Goal: Task Accomplishment & Management: Complete application form

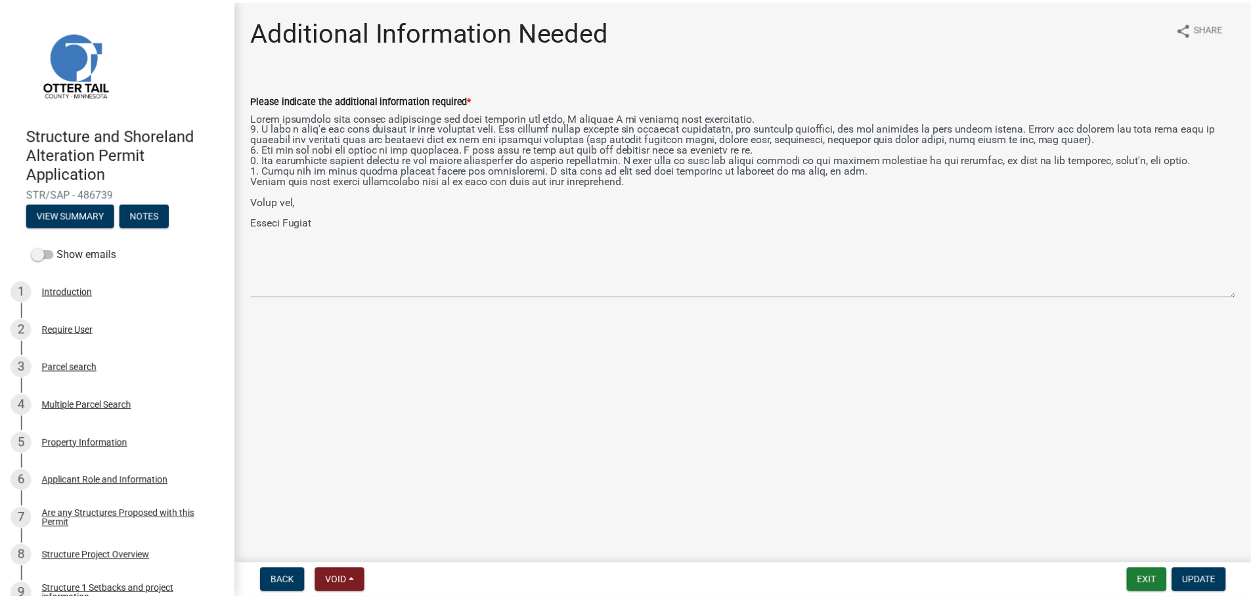
scroll to position [788, 0]
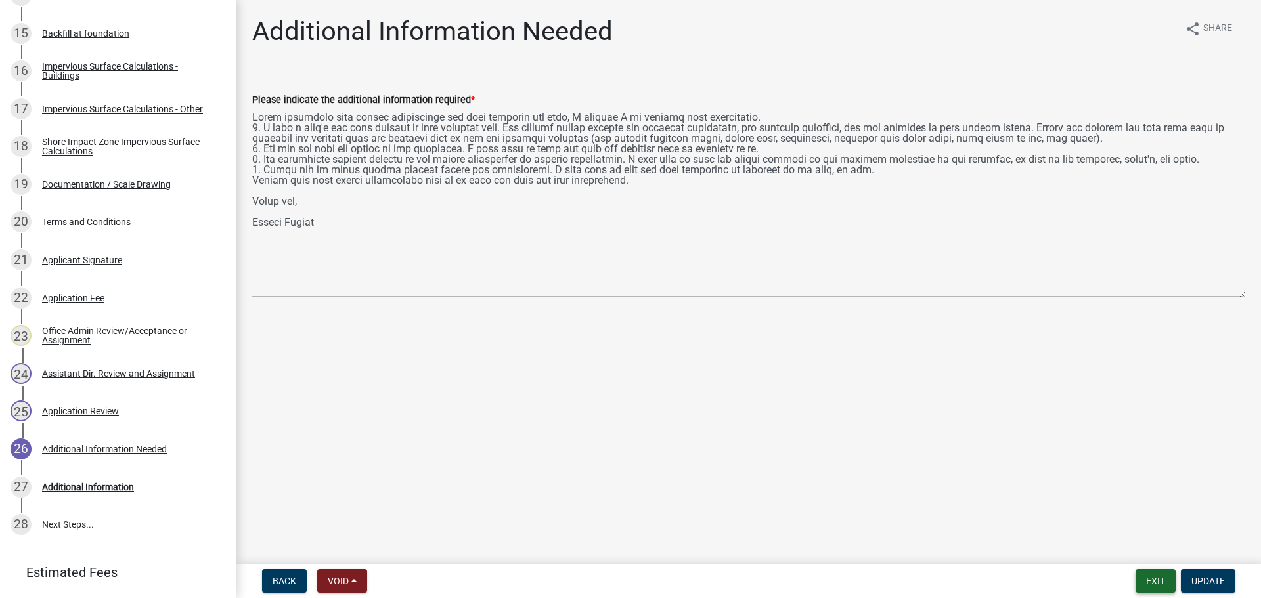
click at [1155, 584] on button "Exit" at bounding box center [1155, 581] width 40 height 24
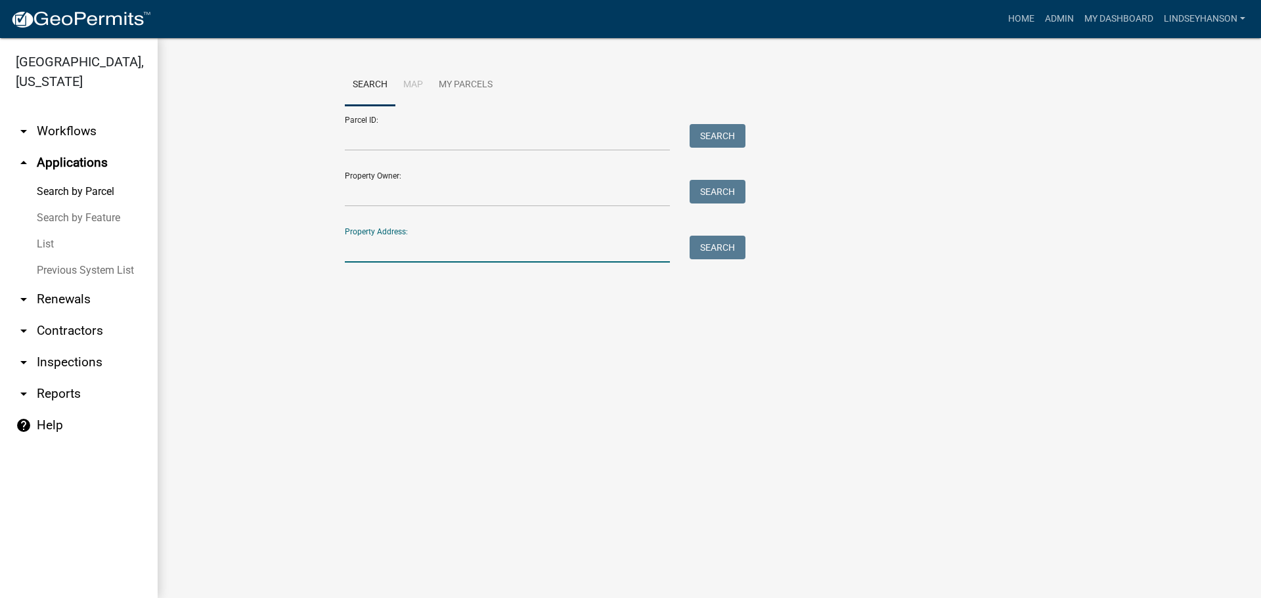
click at [544, 242] on input "Property Address:" at bounding box center [507, 249] width 325 height 27
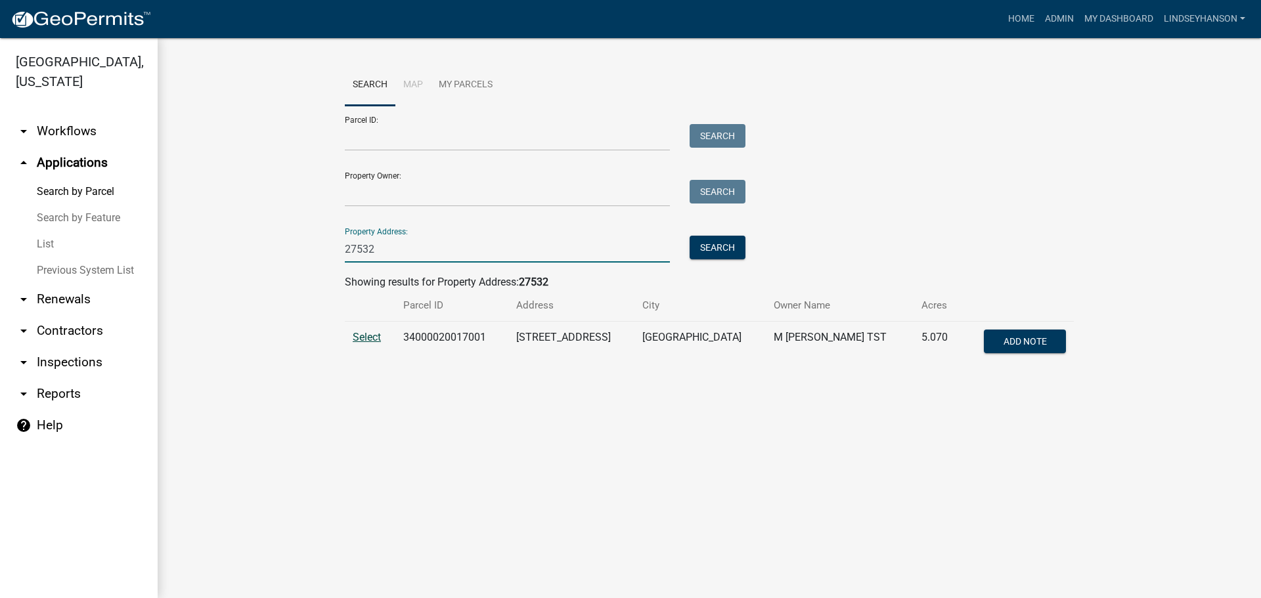
type input "27532"
click at [371, 339] on span "Select" at bounding box center [367, 337] width 28 height 12
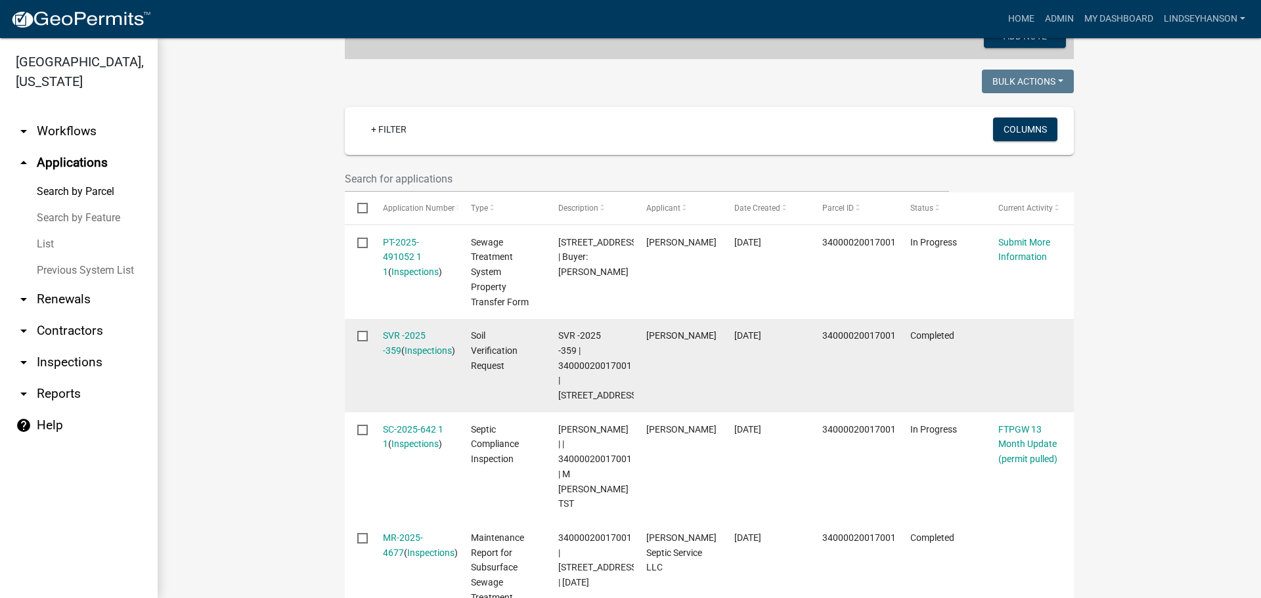
scroll to position [328, 0]
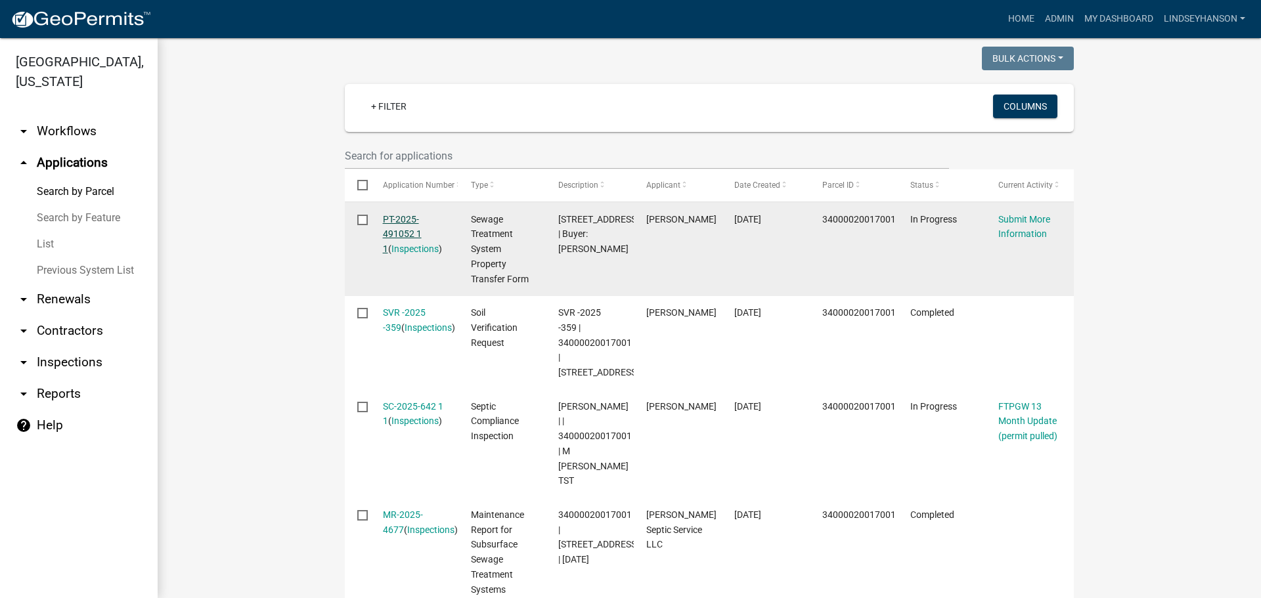
click at [397, 229] on link "PT-2025-491052 1 1" at bounding box center [402, 234] width 39 height 41
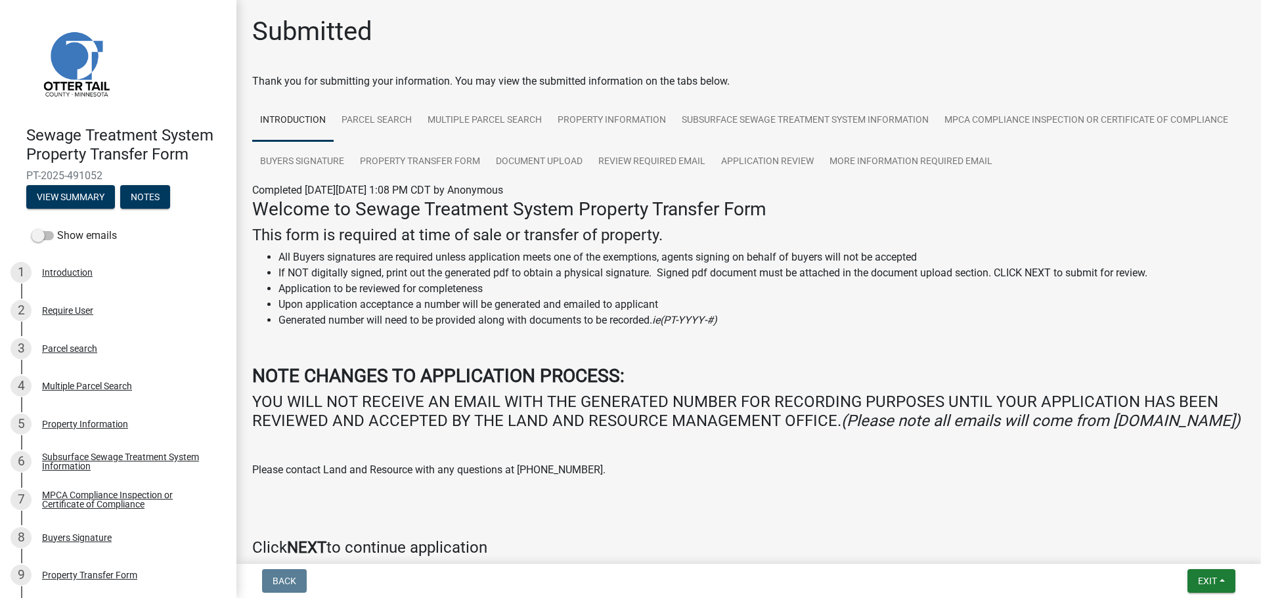
click at [142, 458] on div "Subsurface Sewage Treatment System Information" at bounding box center [128, 461] width 173 height 18
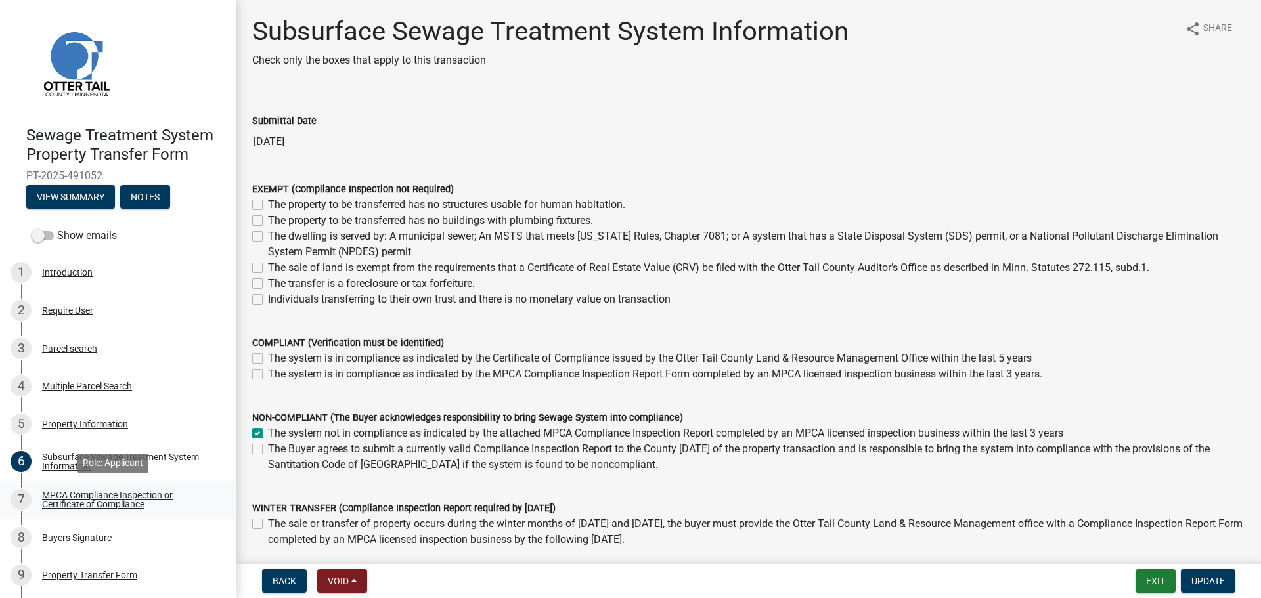
click at [133, 494] on div "MPCA Compliance Inspection or Certificate of Compliance" at bounding box center [128, 500] width 173 height 18
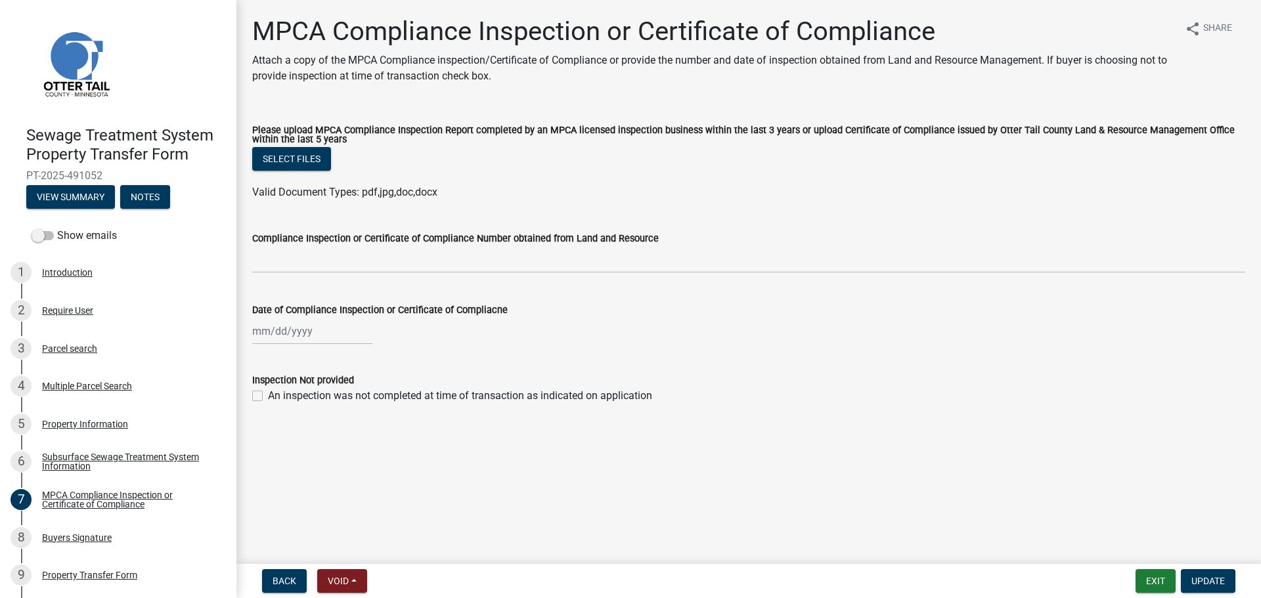
scroll to position [37, 0]
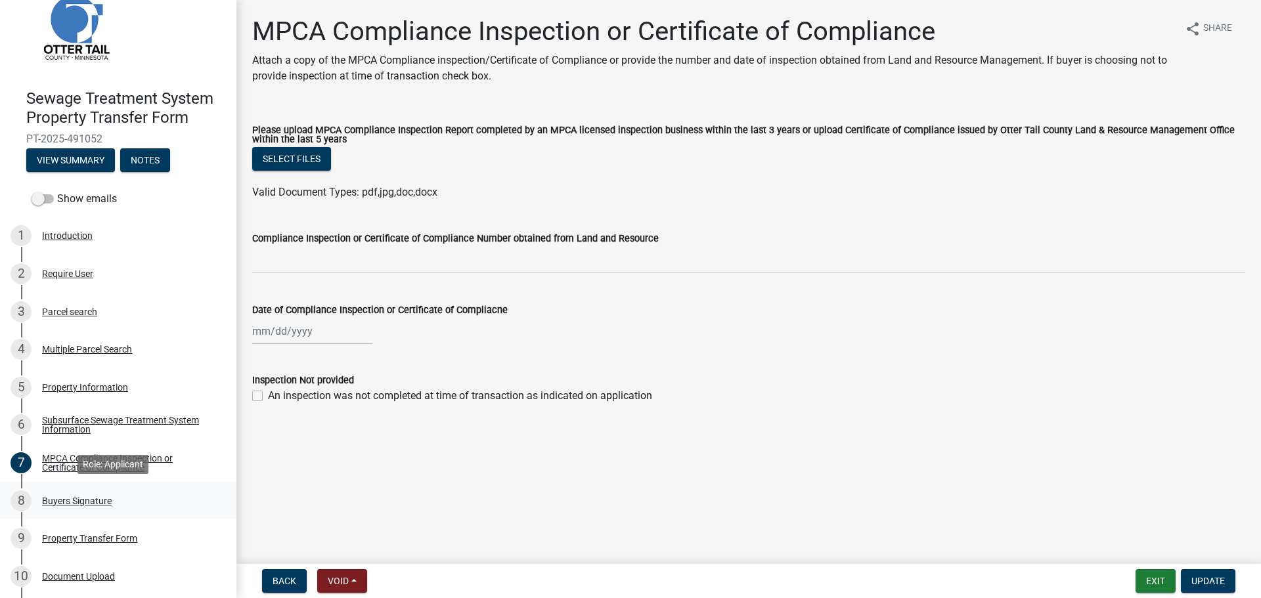
click at [103, 495] on div "8 Buyers Signature" at bounding box center [113, 501] width 205 height 21
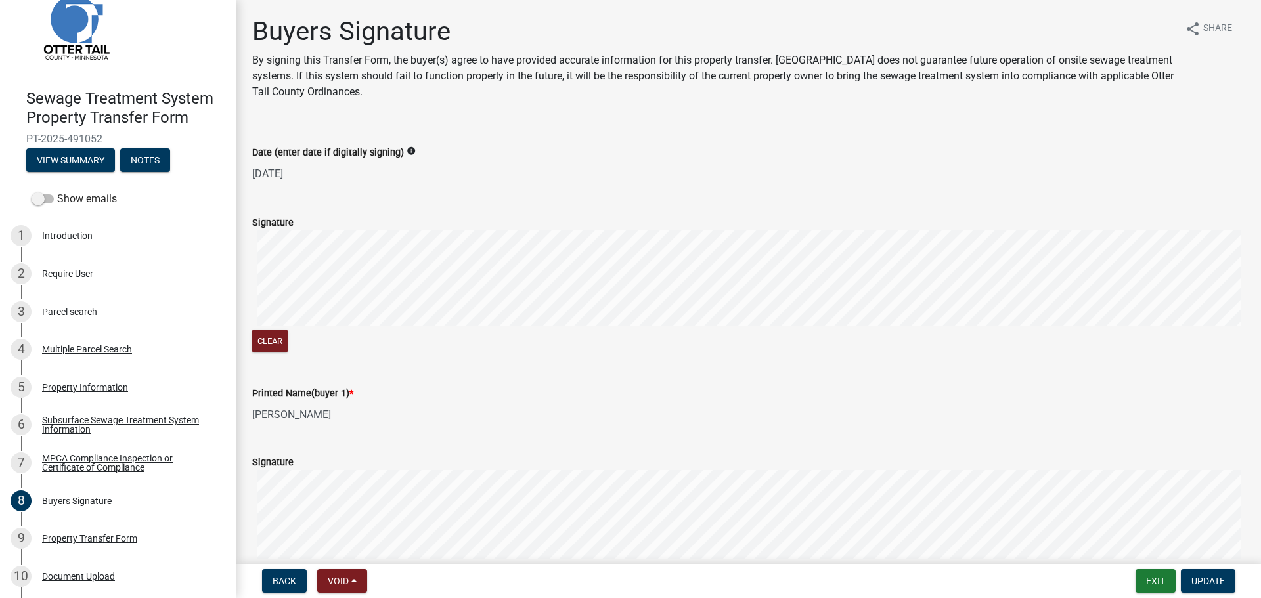
click at [433, 348] on div "Clear" at bounding box center [748, 292] width 993 height 125
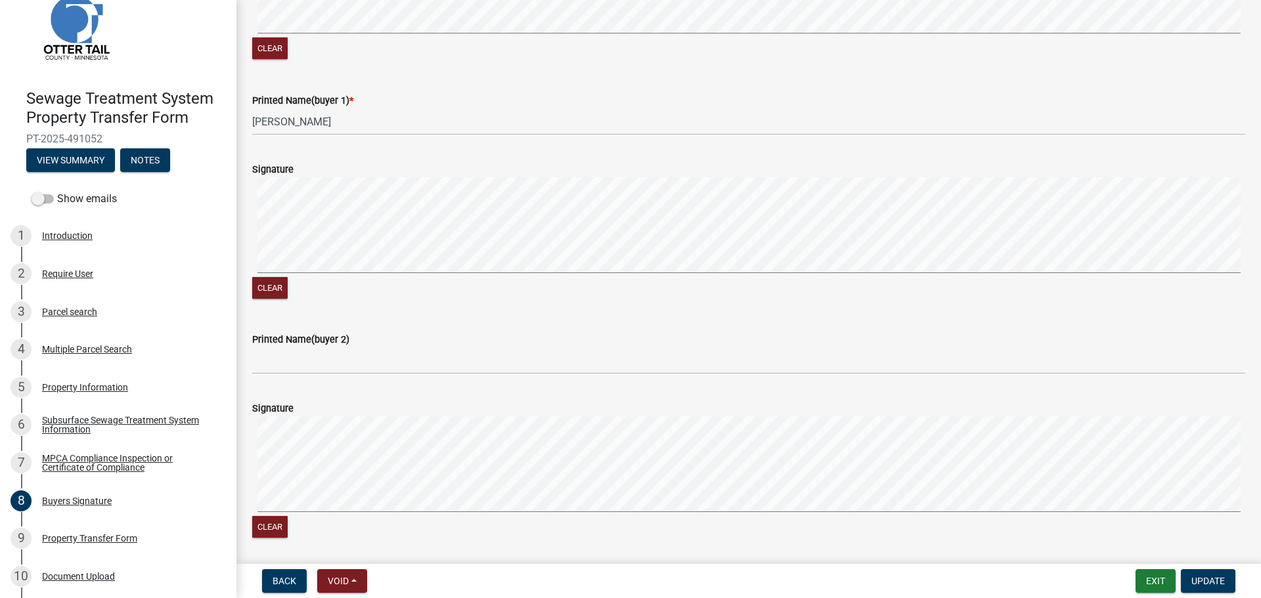
scroll to position [328, 0]
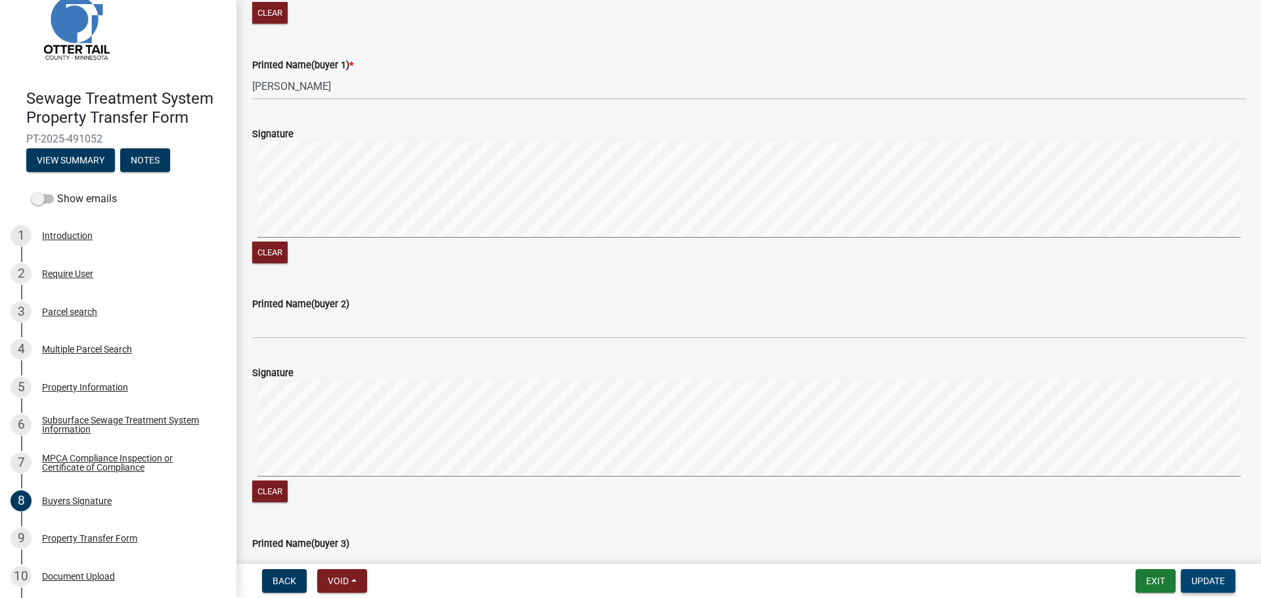
click at [1215, 580] on span "Update" at bounding box center [1207, 581] width 33 height 11
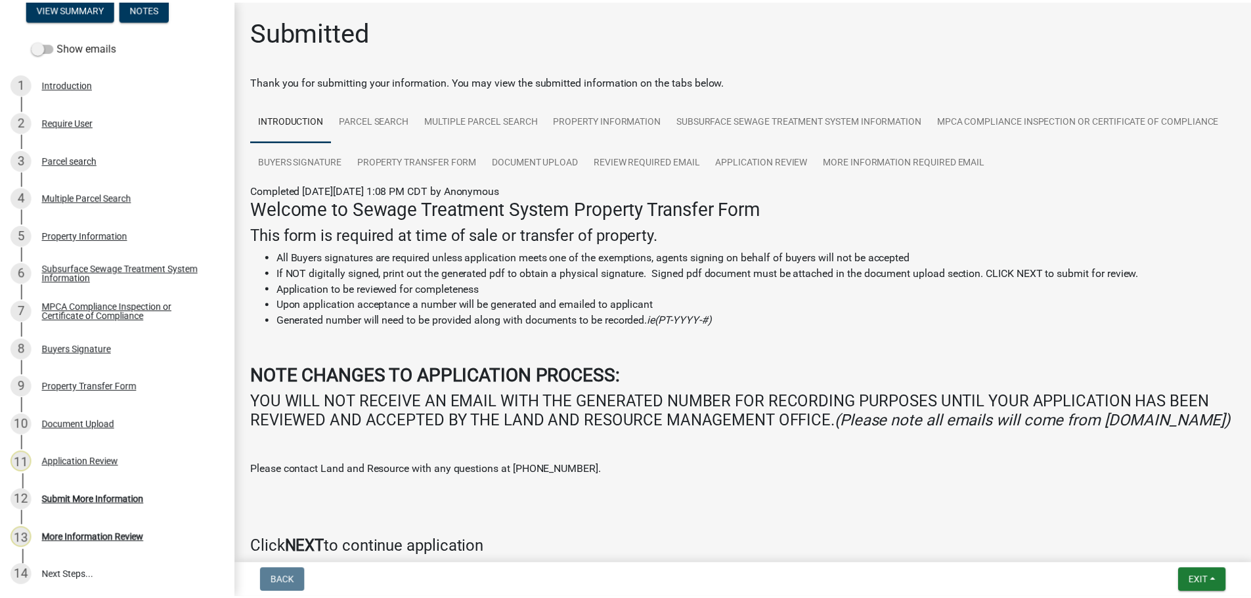
scroll to position [190, 0]
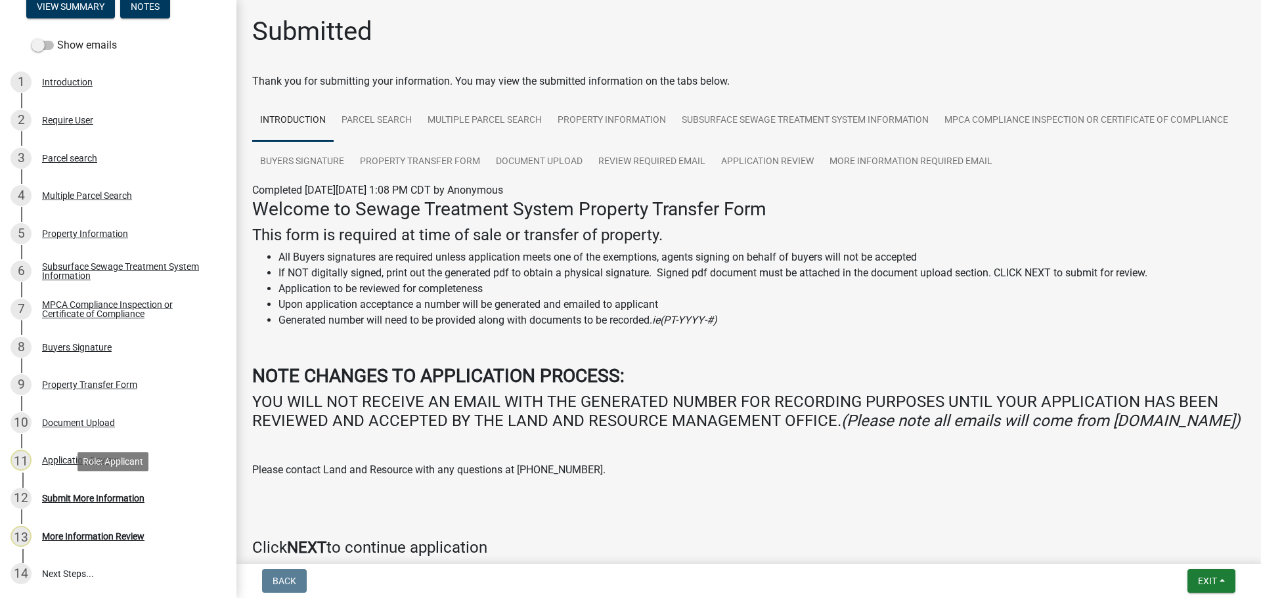
click at [148, 500] on div "12 Submit More Information" at bounding box center [113, 498] width 205 height 21
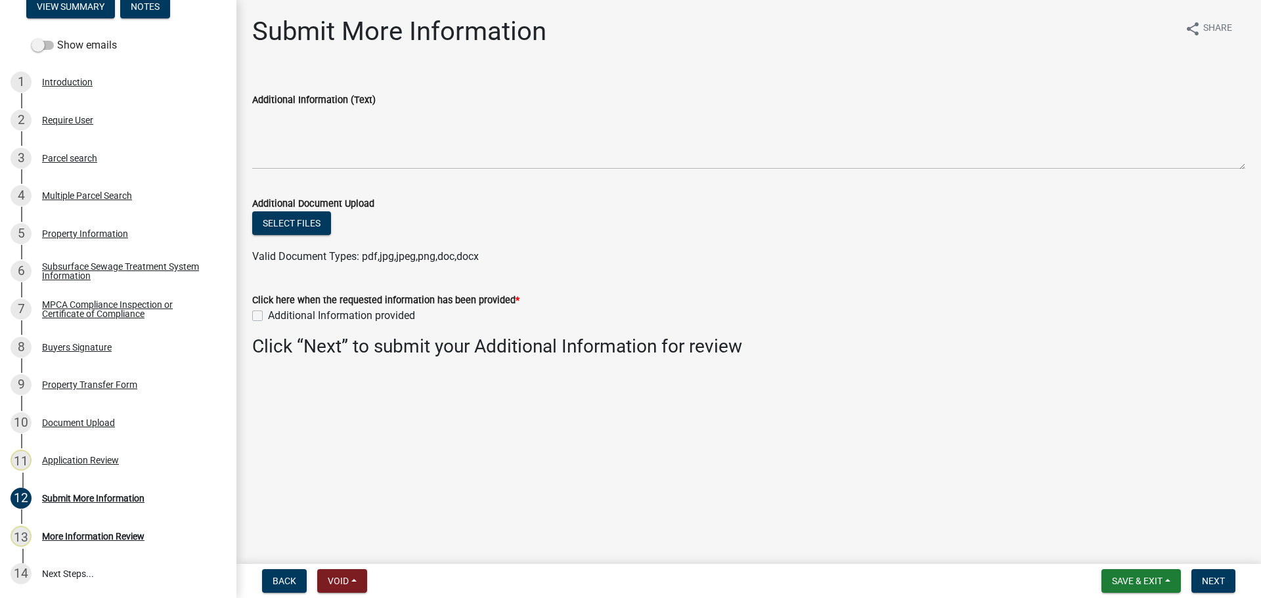
click at [286, 310] on label "Additional Information provided" at bounding box center [341, 316] width 147 height 16
click at [276, 310] on input "Additional Information provided" at bounding box center [272, 312] width 9 height 9
checkbox input "true"
click at [1225, 588] on button "Next" at bounding box center [1213, 581] width 44 height 24
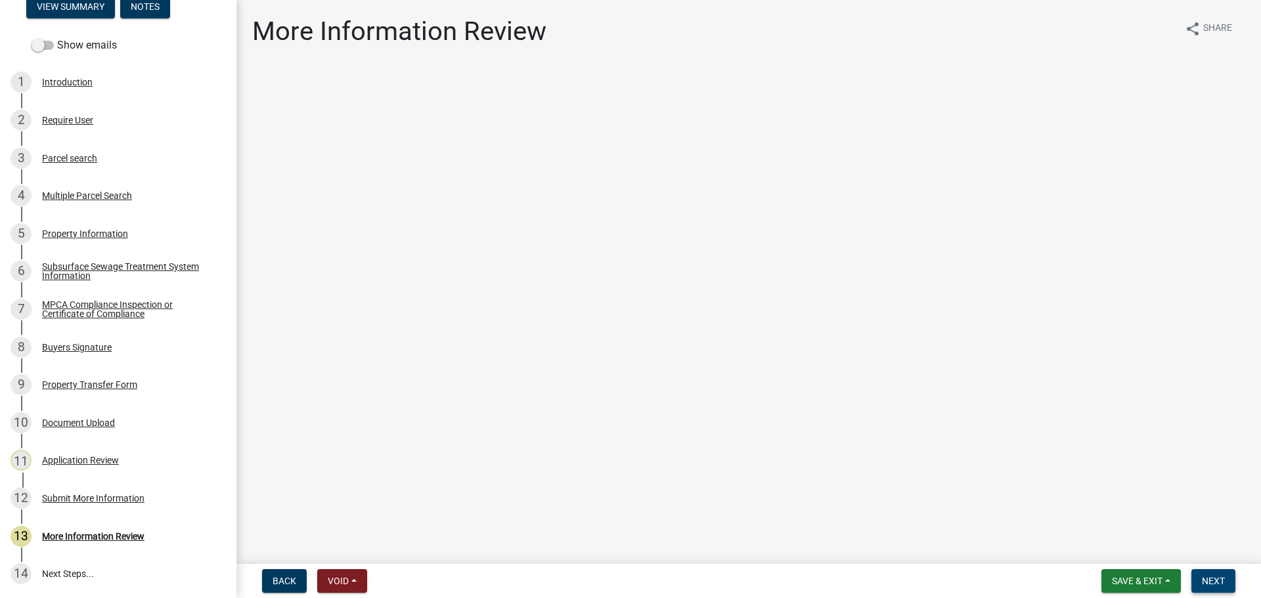
click at [1228, 584] on button "Next" at bounding box center [1213, 581] width 44 height 24
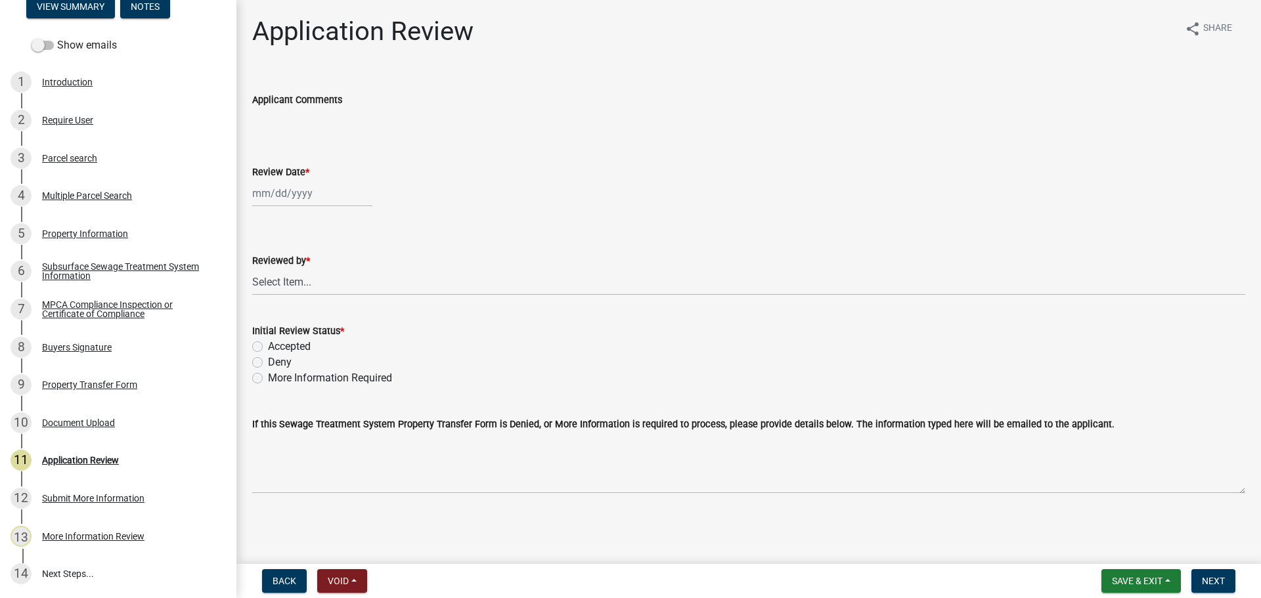
click at [301, 194] on div at bounding box center [312, 193] width 120 height 27
select select "10"
select select "2025"
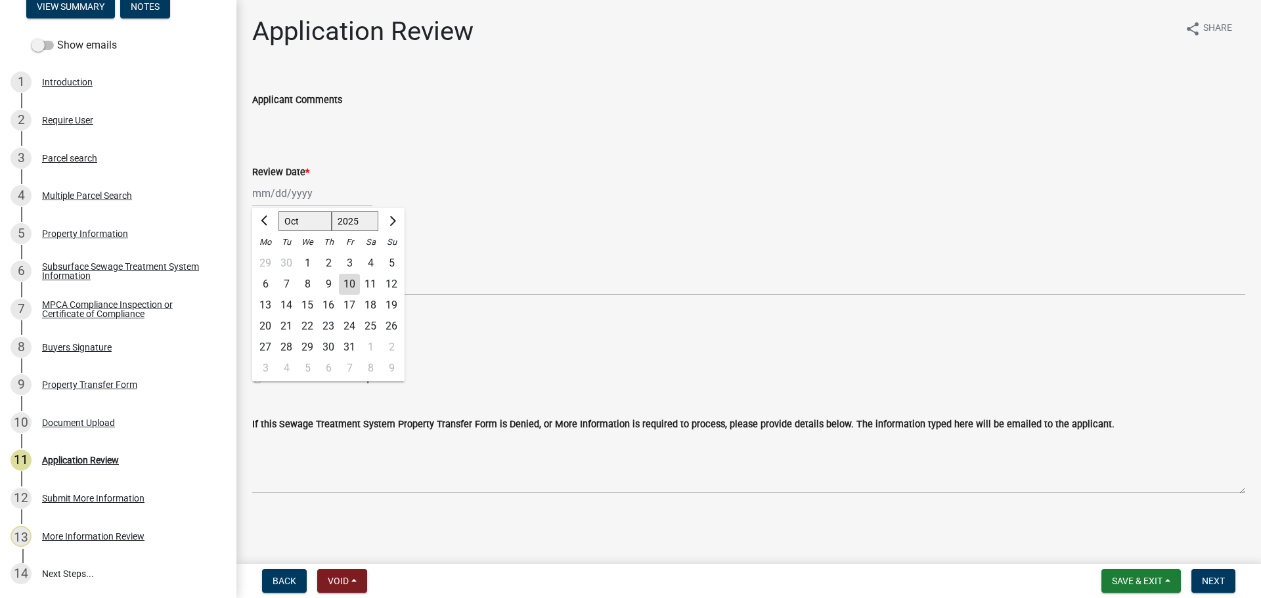
click at [353, 283] on div "10" at bounding box center [349, 284] width 21 height 21
type input "10/10/2025"
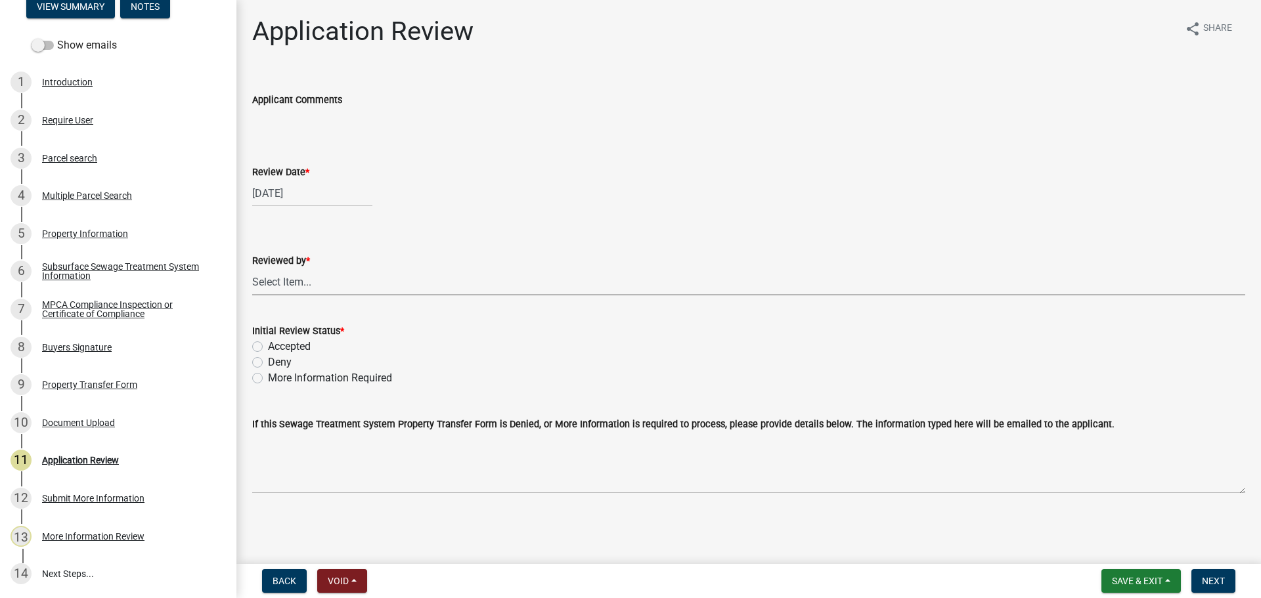
click at [353, 283] on select "Select Item... Alexis Newark Amy Busko Andrea Perales Brittany Tollefson Christ…" at bounding box center [748, 282] width 993 height 27
click at [252, 269] on select "Select Item... Alexis Newark Amy Busko Andrea Perales Brittany Tollefson Christ…" at bounding box center [748, 282] width 993 height 27
select select "2217fab6-25d2-4df2-8e35-18ddd05e0fe8"
click at [294, 345] on label "Accepted" at bounding box center [289, 347] width 43 height 16
click at [276, 345] on input "Accepted" at bounding box center [272, 343] width 9 height 9
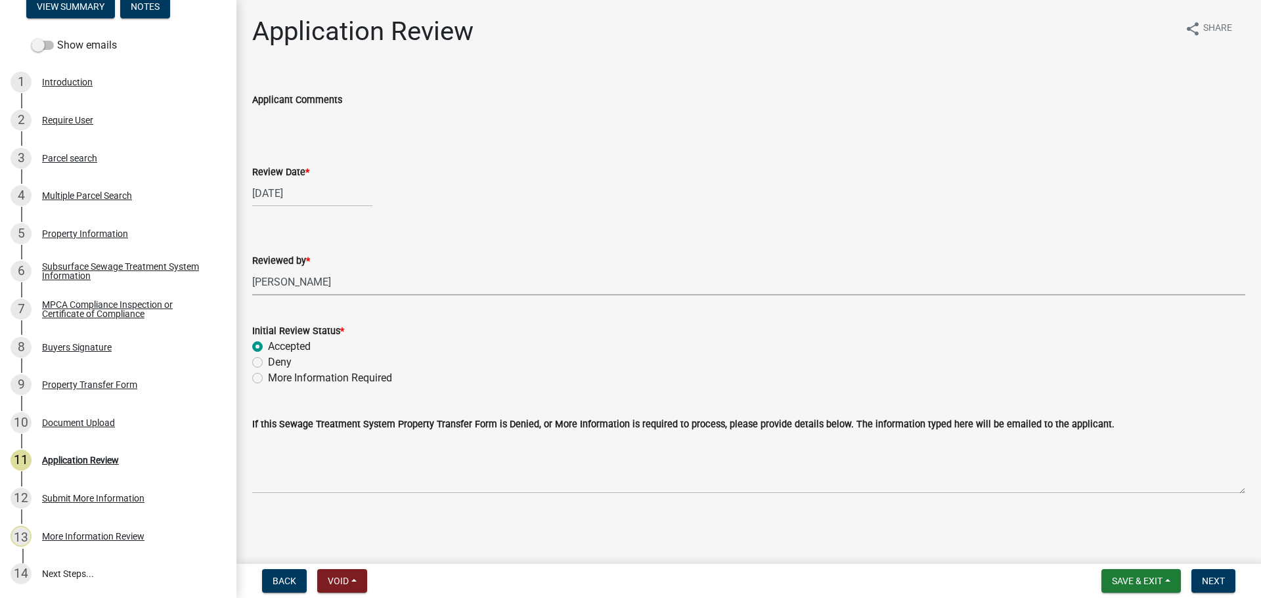
radio input "true"
click at [1214, 579] on span "Next" at bounding box center [1213, 581] width 23 height 11
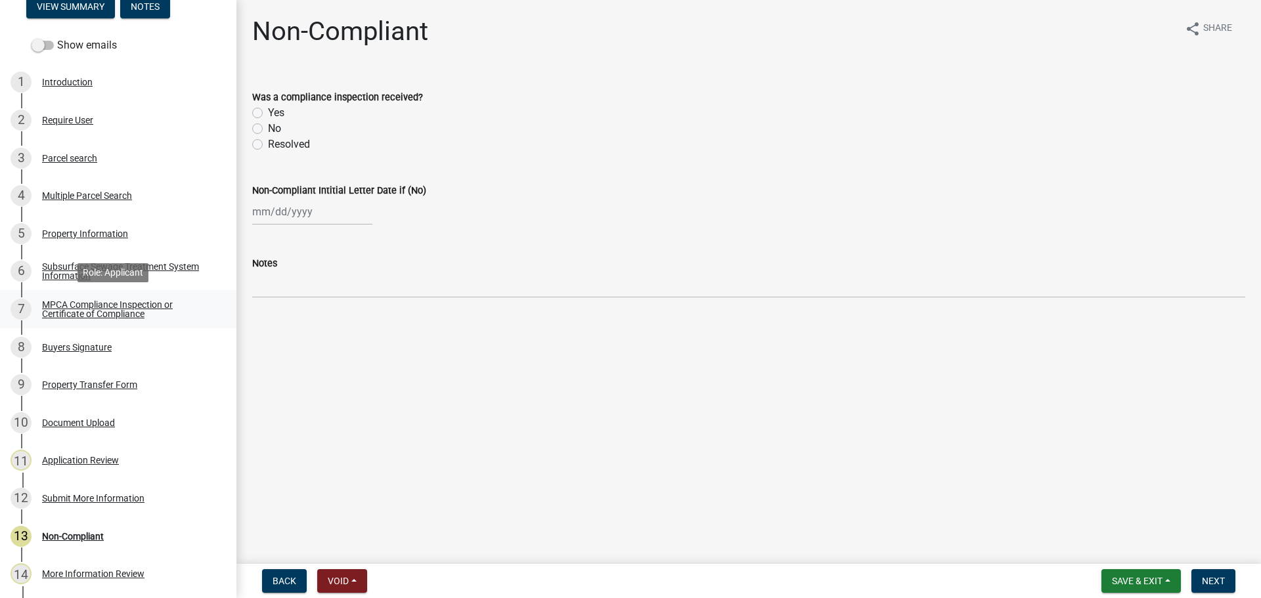
click at [108, 313] on div "MPCA Compliance Inspection or Certificate of Compliance" at bounding box center [128, 309] width 173 height 18
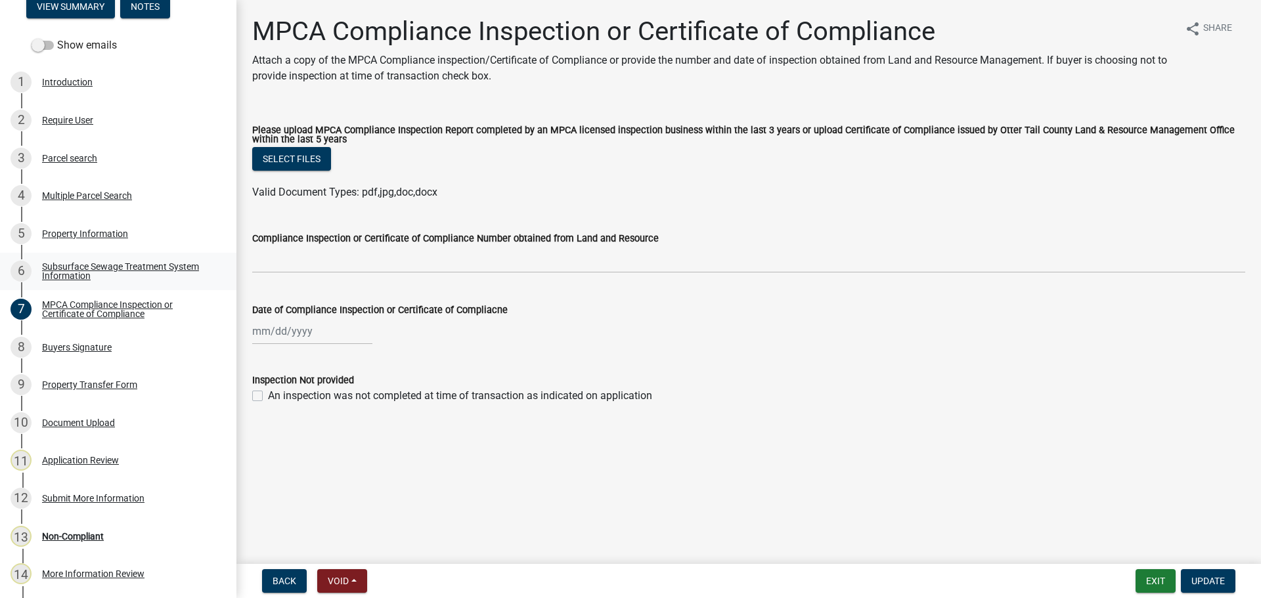
click at [91, 274] on div "Subsurface Sewage Treatment System Information" at bounding box center [128, 271] width 173 height 18
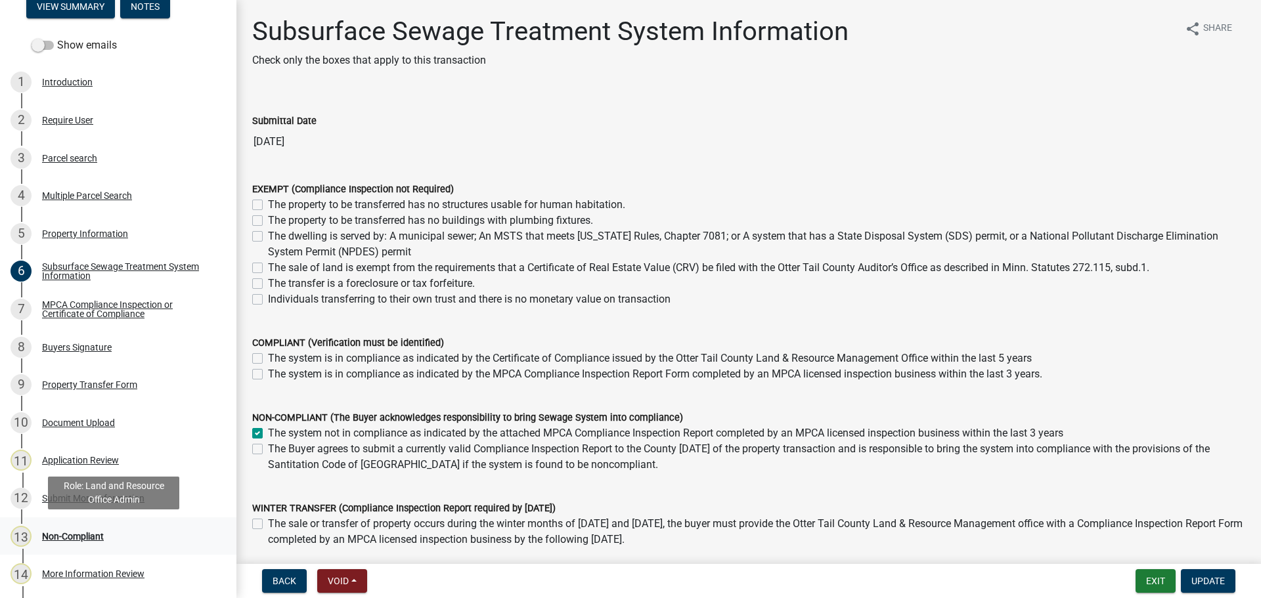
click at [129, 538] on div "13 Non-Compliant" at bounding box center [113, 536] width 205 height 21
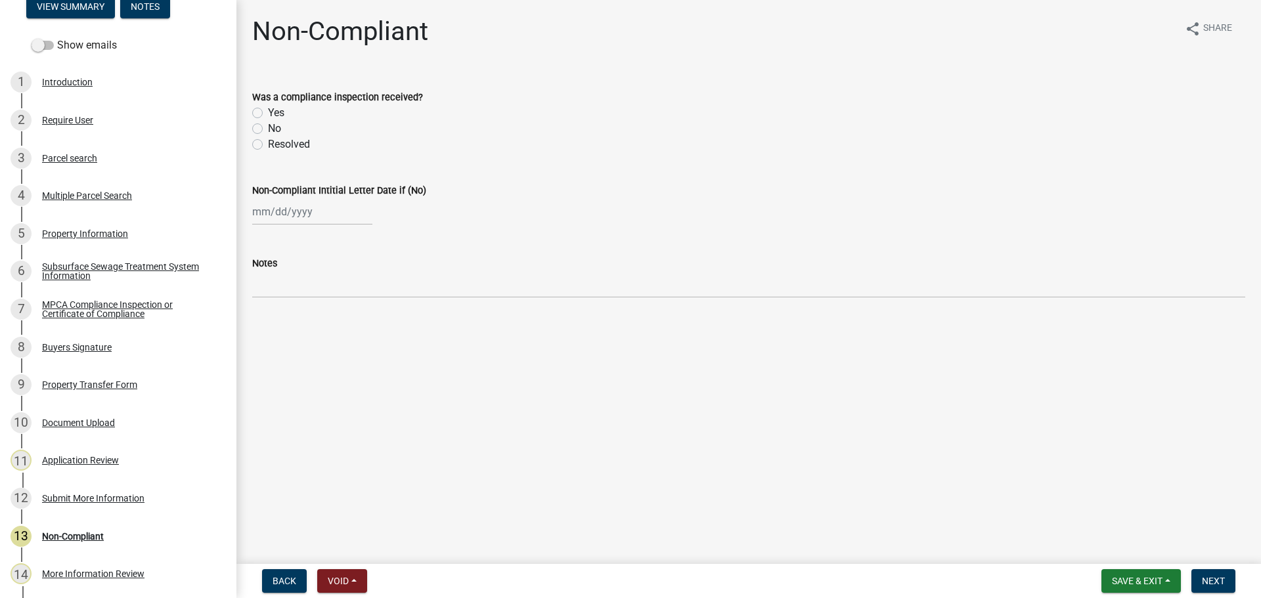
click at [268, 112] on label "Yes" at bounding box center [276, 113] width 16 height 16
click at [268, 112] on input "Yes" at bounding box center [272, 109] width 9 height 9
radio input "true"
click at [1198, 589] on button "Next" at bounding box center [1213, 581] width 44 height 24
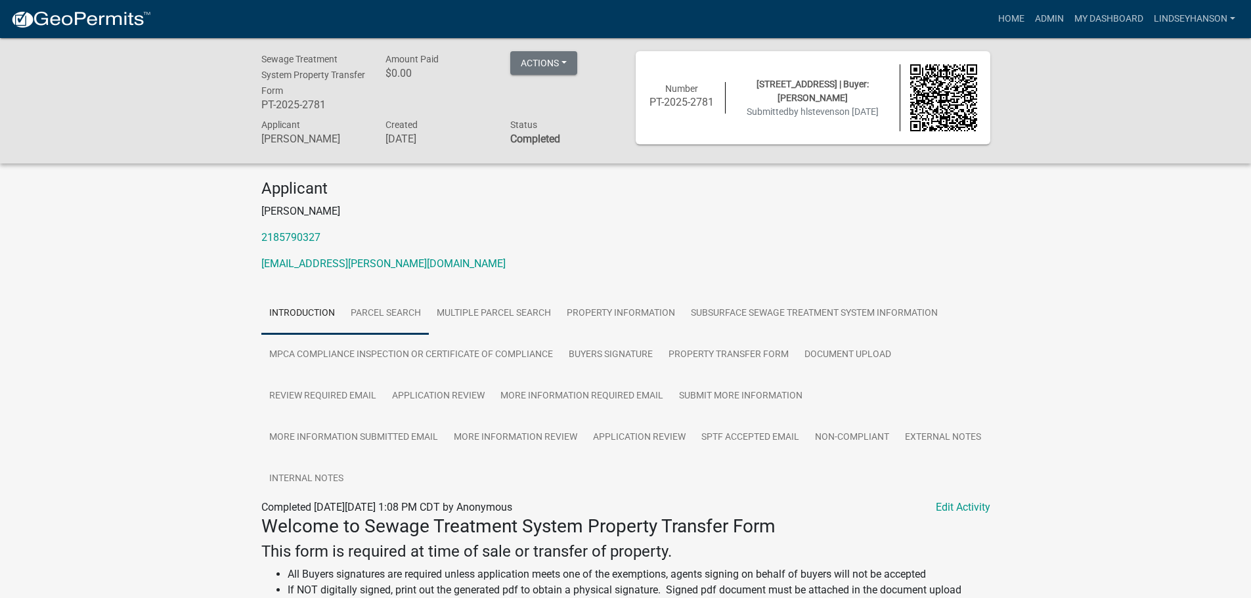
click at [419, 322] on link "Parcel search" at bounding box center [386, 314] width 86 height 42
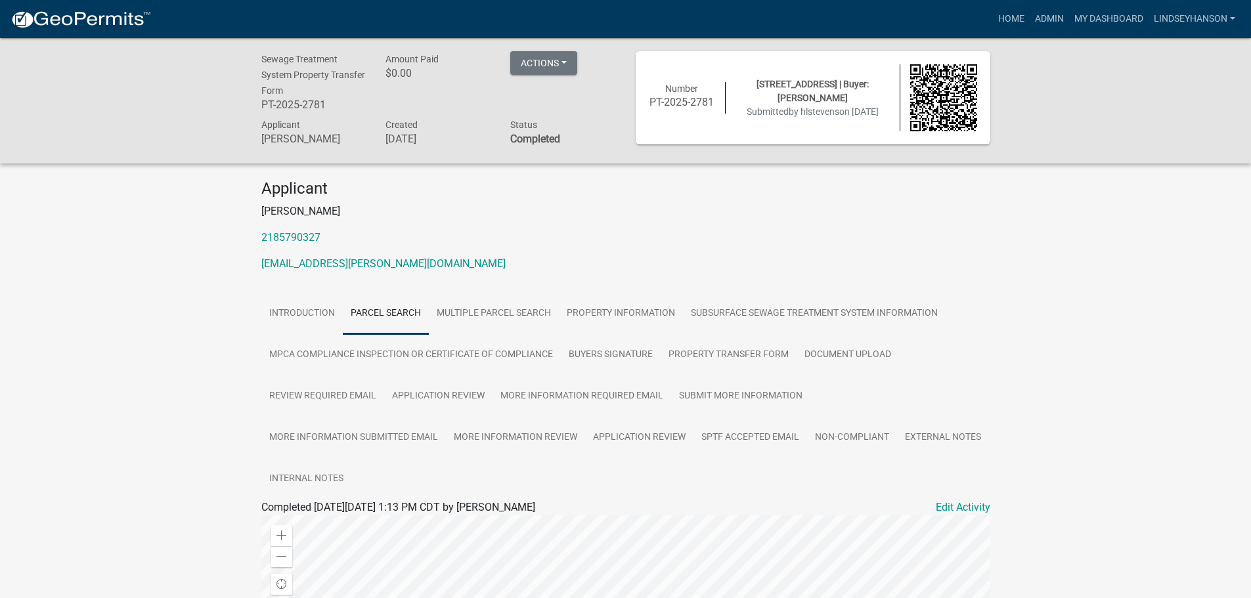
click at [399, 313] on link "Parcel search" at bounding box center [386, 314] width 86 height 42
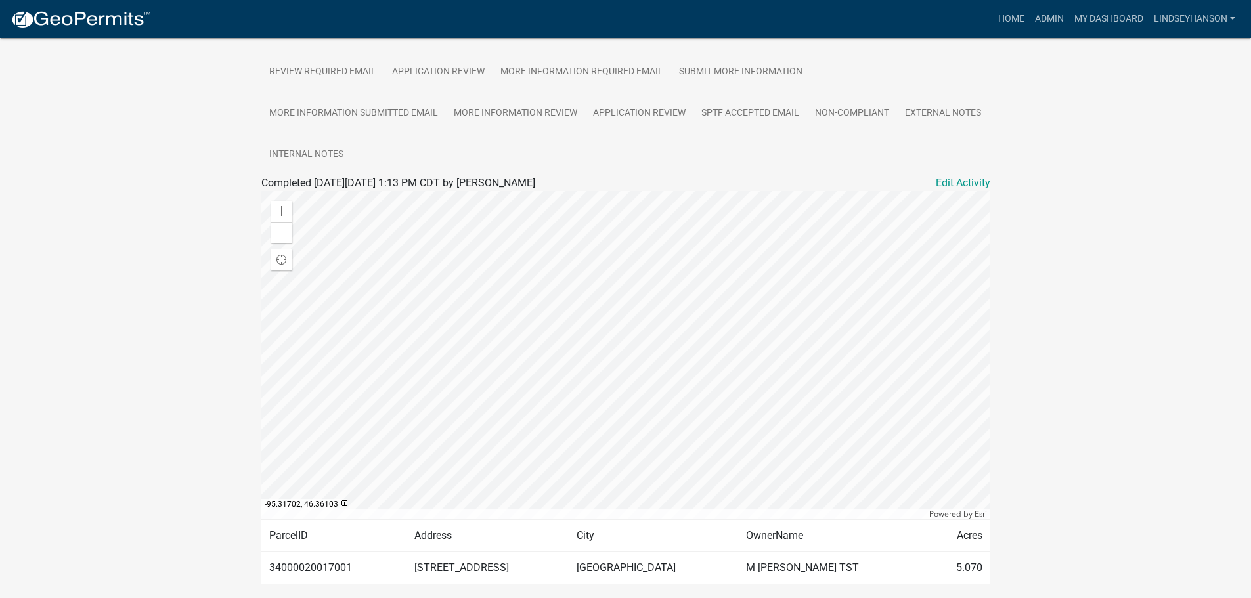
scroll to position [376, 0]
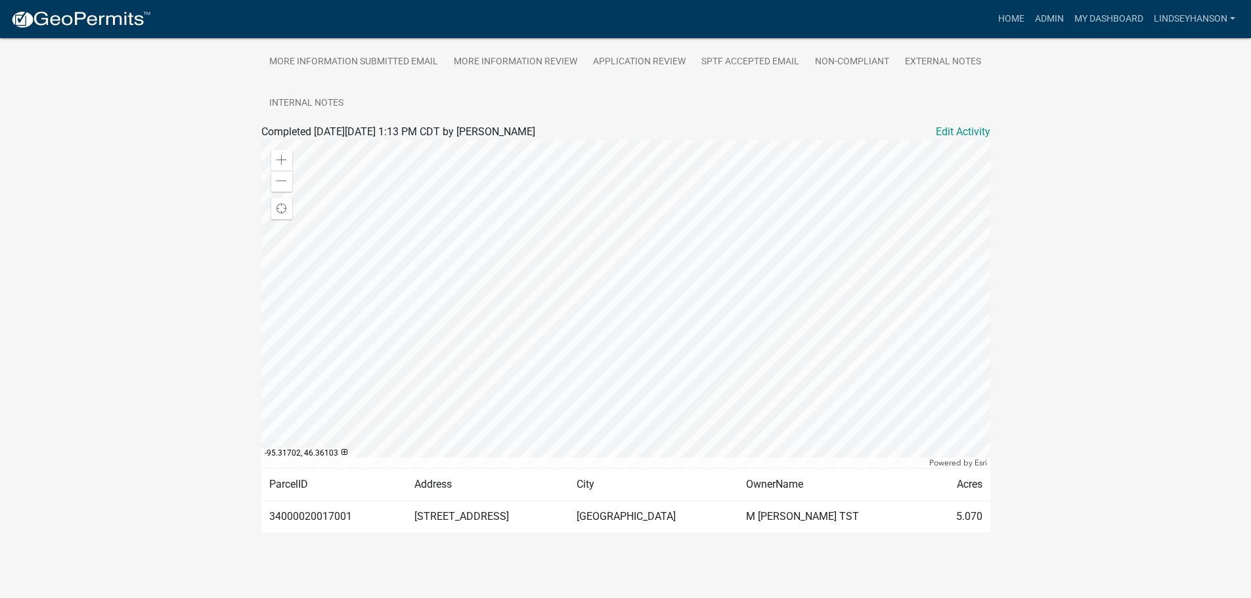
click at [338, 513] on td "34000020017001" at bounding box center [333, 516] width 145 height 32
copy td "34000020017001"
click at [1035, 23] on link "Admin" at bounding box center [1049, 19] width 39 height 25
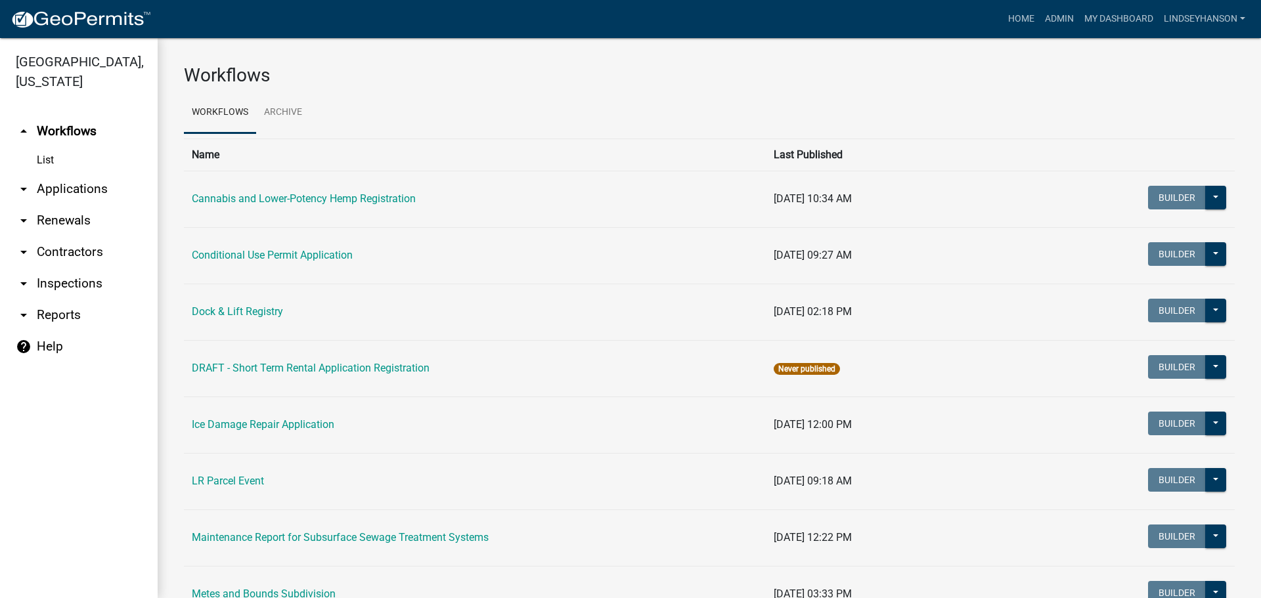
click at [36, 183] on link "arrow_drop_down Applications" at bounding box center [79, 189] width 158 height 32
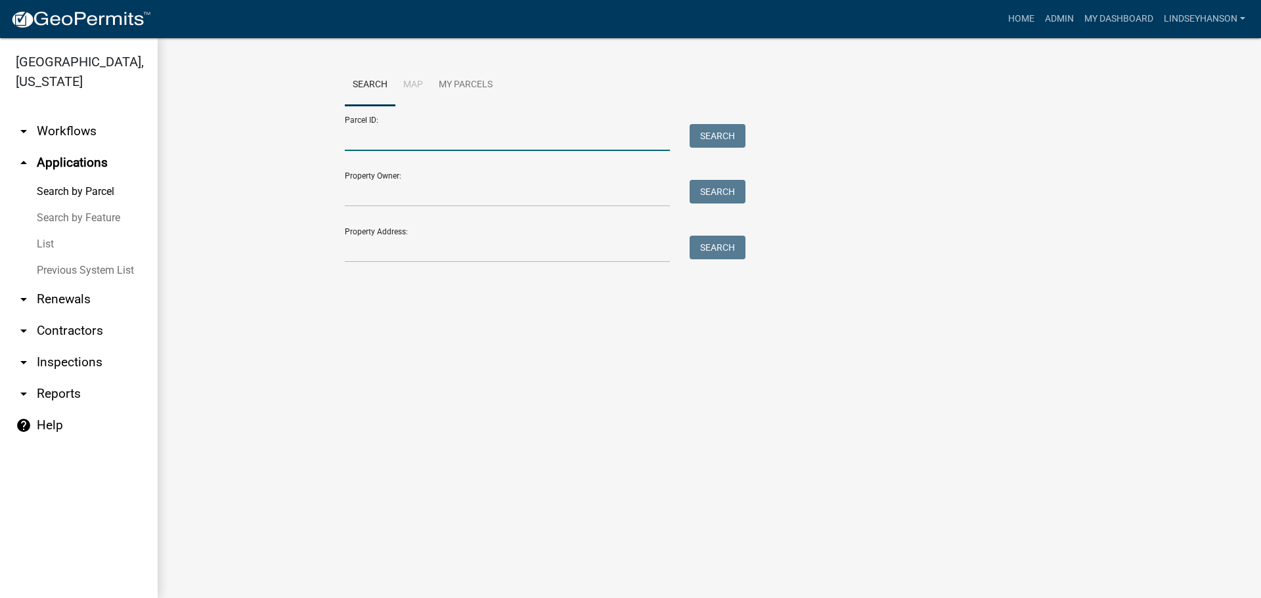
click at [470, 143] on input "Parcel ID:" at bounding box center [507, 137] width 325 height 27
paste input "34000020017001"
type input "34000020017001"
click at [726, 127] on button "Search" at bounding box center [717, 136] width 56 height 24
